Goal: Check status: Check status

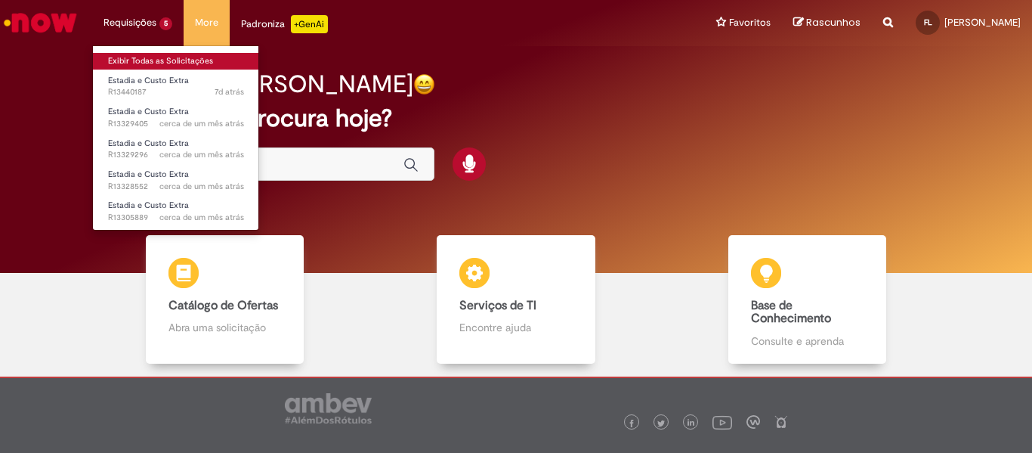
click at [150, 54] on link "Exibir Todas as Solicitações" at bounding box center [176, 61] width 166 height 17
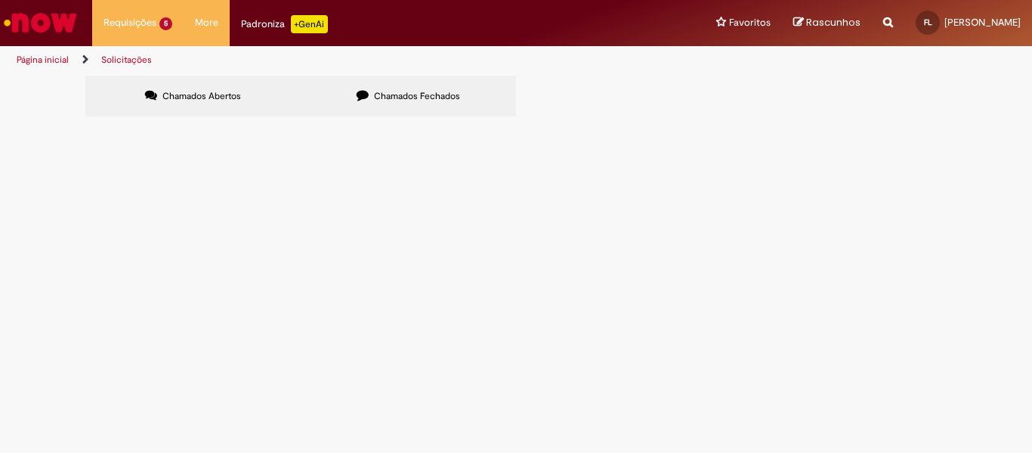
click at [0, 0] on td at bounding box center [0, 0] width 0 height 0
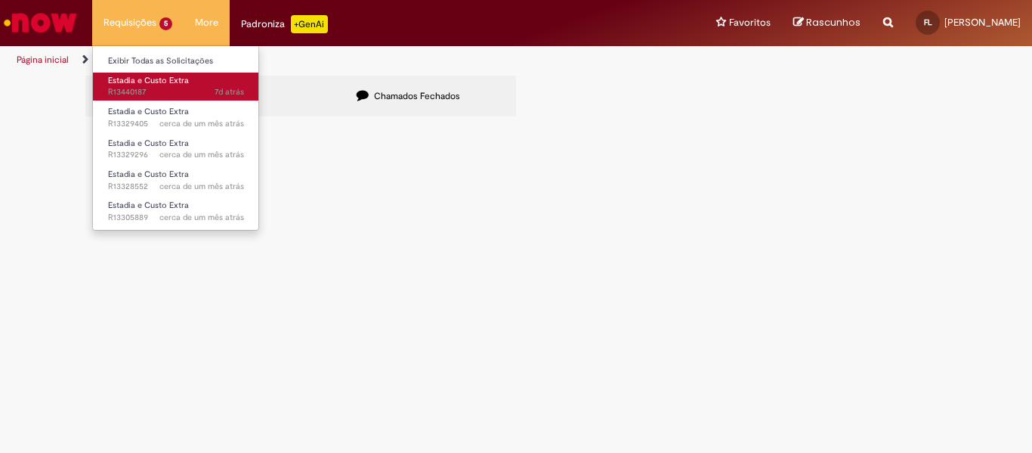
click at [135, 77] on span "Estadia e Custo Extra" at bounding box center [148, 80] width 81 height 11
click at [151, 88] on span "7d atrás 7 dias atrás R13440187" at bounding box center [176, 92] width 136 height 12
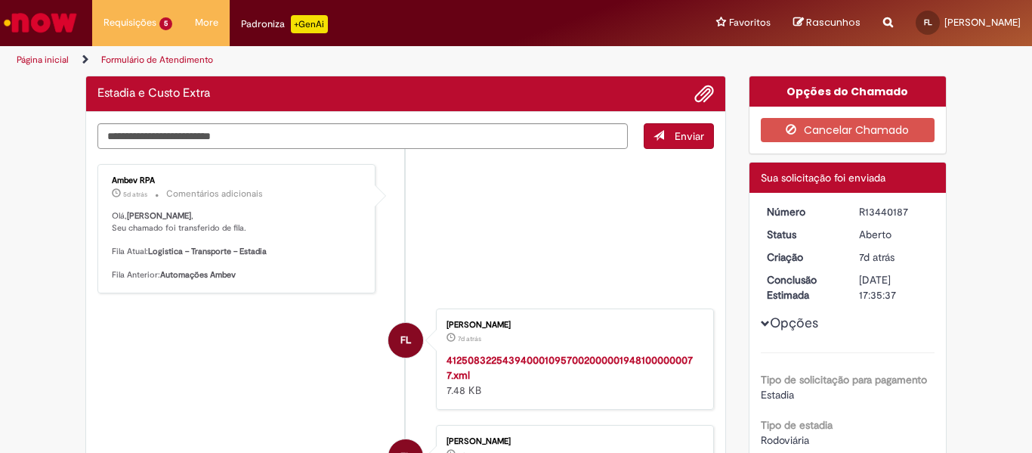
click at [471, 197] on li "Ambev RPA 5d atrás 5 dias atrás Comentários adicionais [PERSON_NAME] , Seu cham…" at bounding box center [405, 228] width 616 height 129
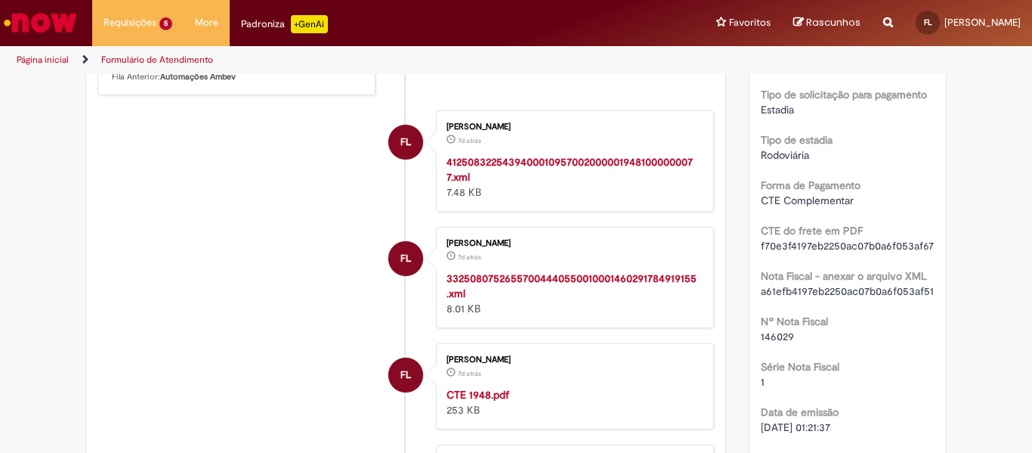
scroll to position [529, 0]
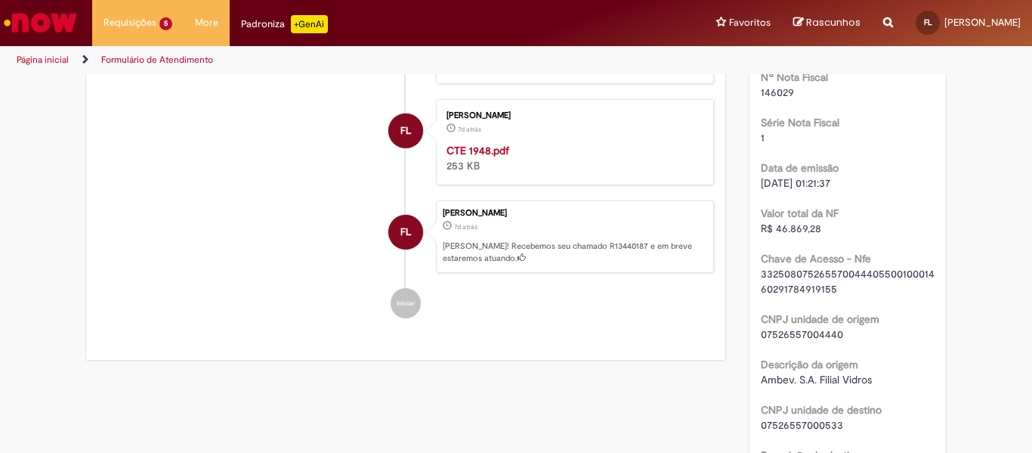
click at [561, 269] on div "[PERSON_NAME] 7d atrás 7 dias atrás [PERSON_NAME]! Recebemos seu chamado R13440…" at bounding box center [575, 236] width 278 height 73
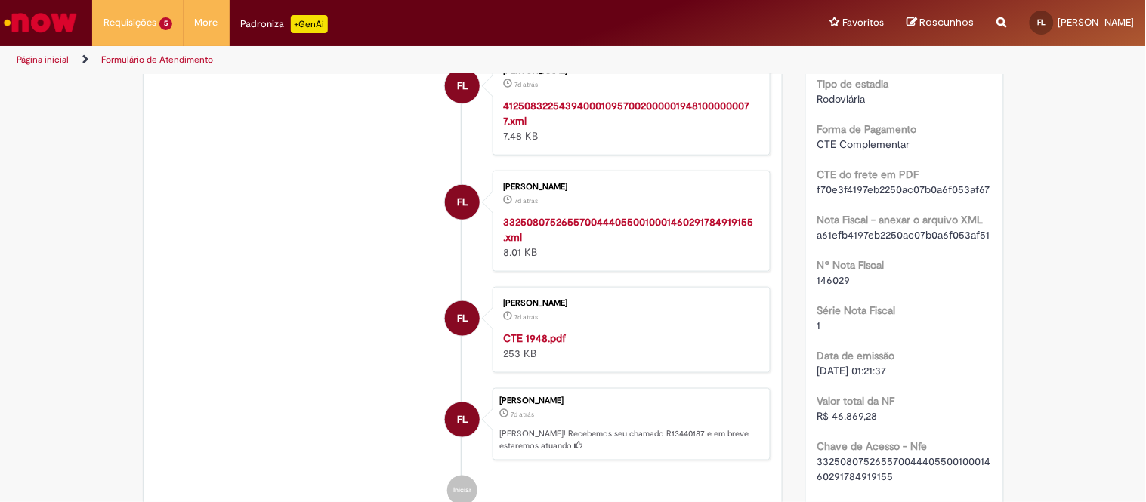
scroll to position [310, 0]
